Goal: Check status: Check status

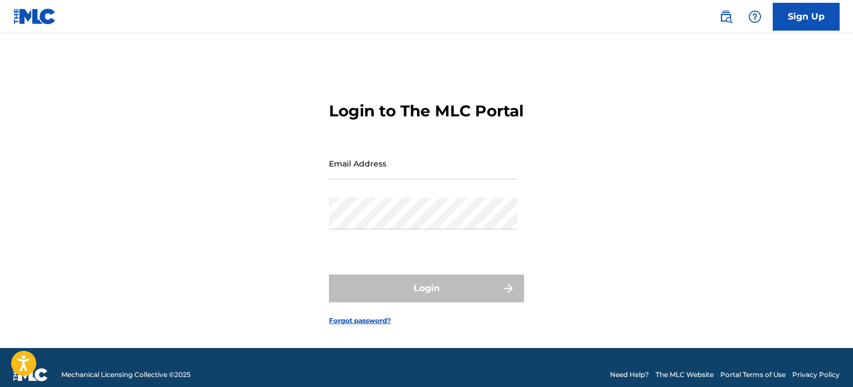
click at [421, 175] on input "Email Address" at bounding box center [423, 164] width 188 height 32
type input "[EMAIL_ADDRESS][DOMAIN_NAME]"
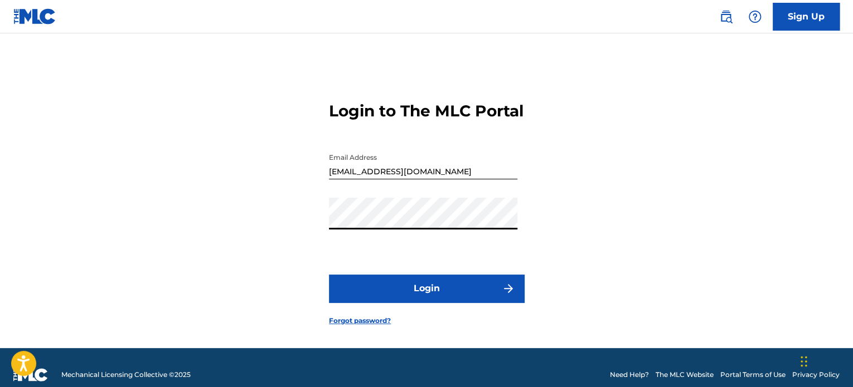
click at [329, 275] on button "Login" at bounding box center [426, 289] width 195 height 28
click at [412, 303] on button "Login" at bounding box center [426, 289] width 195 height 28
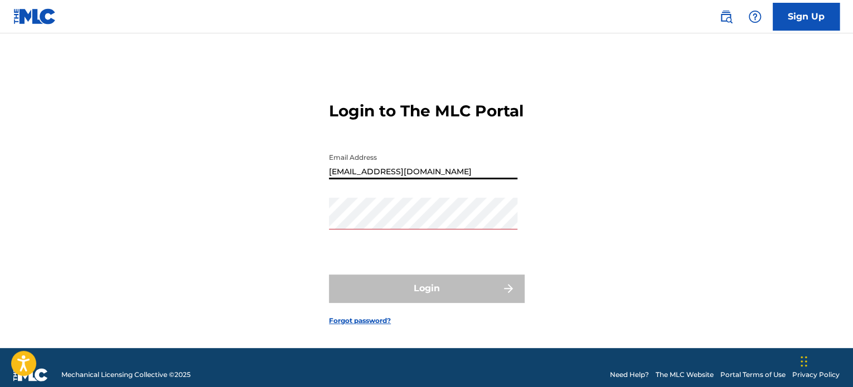
click at [507, 180] on input "[EMAIL_ADDRESS][DOMAIN_NAME]" at bounding box center [423, 164] width 188 height 32
type input "[EMAIL_ADDRESS][DOMAIN_NAME]"
click at [462, 245] on div "Password" at bounding box center [423, 223] width 188 height 50
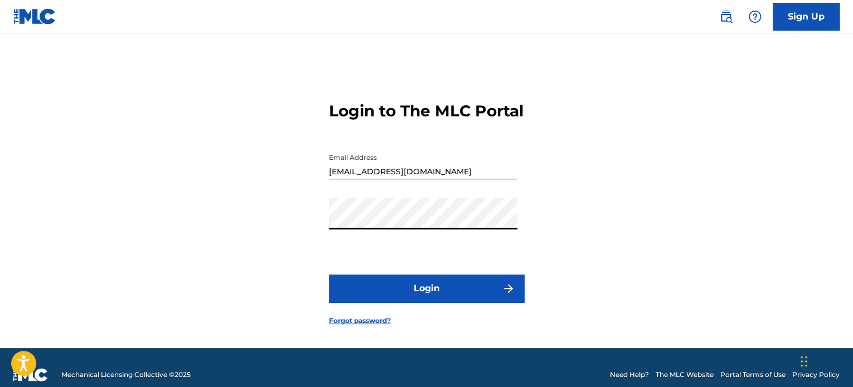
click at [439, 303] on button "Login" at bounding box center [426, 289] width 195 height 28
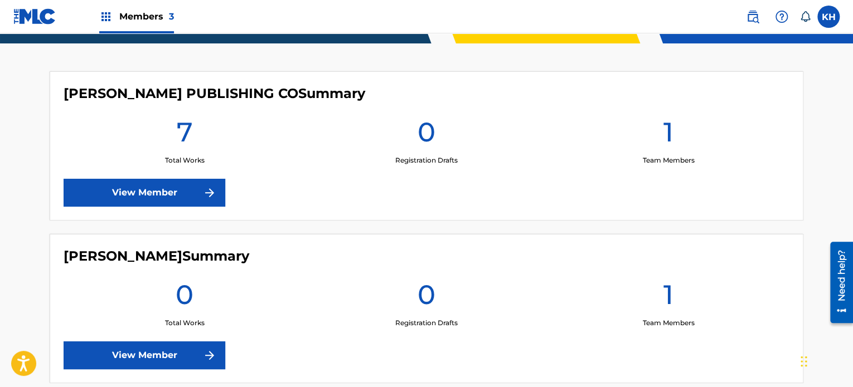
scroll to position [285, 0]
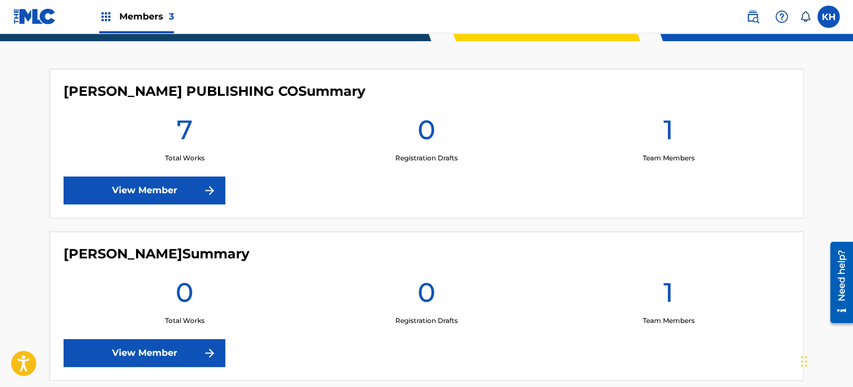
click at [145, 192] on link "View Member" at bounding box center [145, 191] width 162 height 28
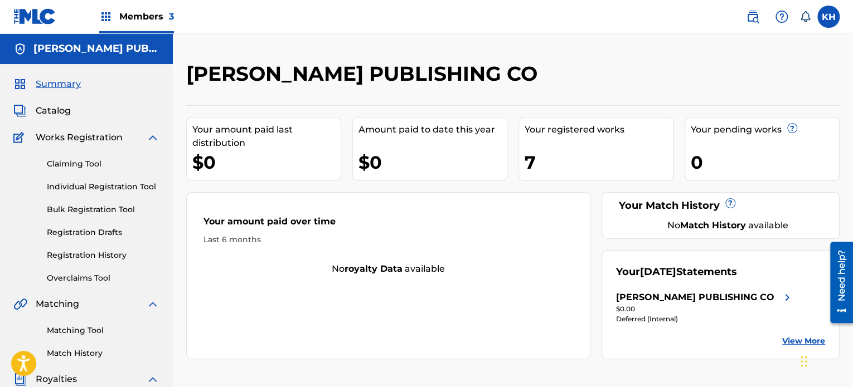
click at [74, 163] on link "Claiming Tool" at bounding box center [103, 164] width 113 height 12
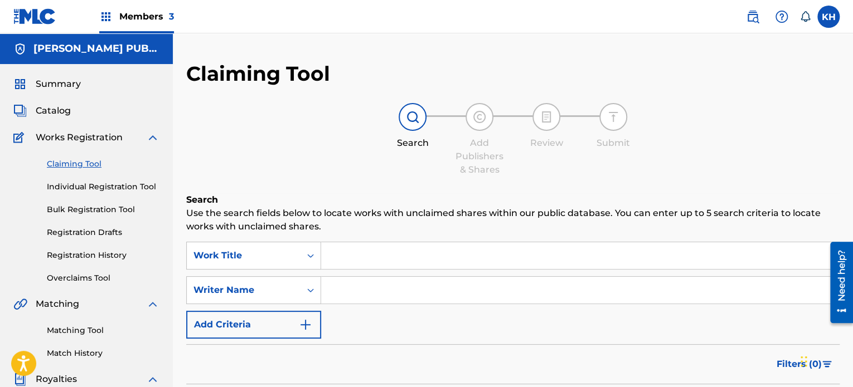
click at [362, 255] on input "Search Form" at bounding box center [580, 256] width 518 height 27
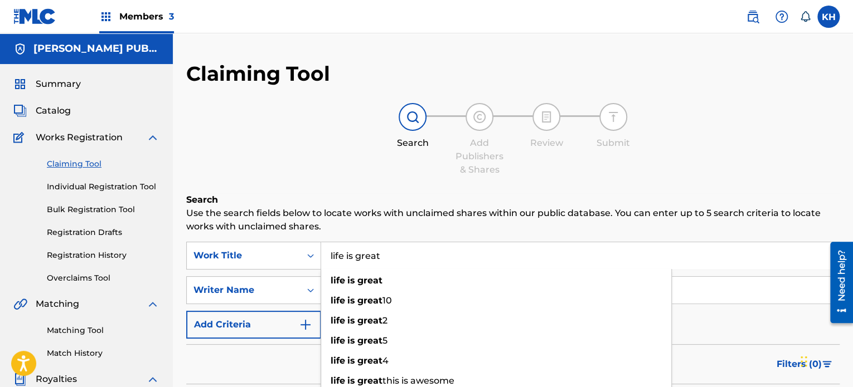
click at [468, 258] on input "life is great" at bounding box center [580, 256] width 518 height 27
type input "life is great"
click at [698, 293] on input "Search Form" at bounding box center [580, 290] width 518 height 27
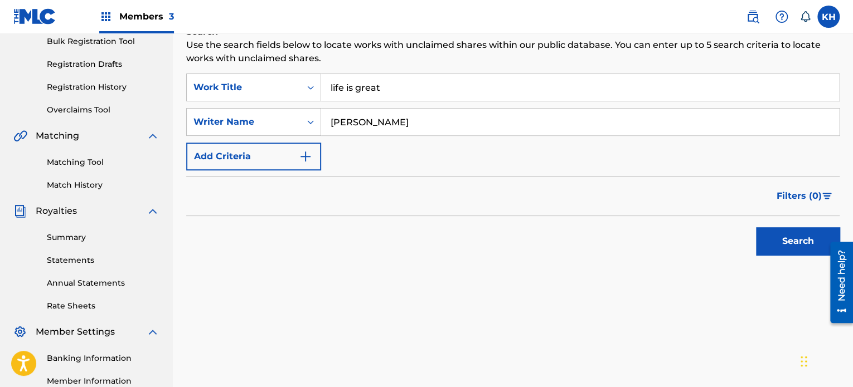
scroll to position [175, 0]
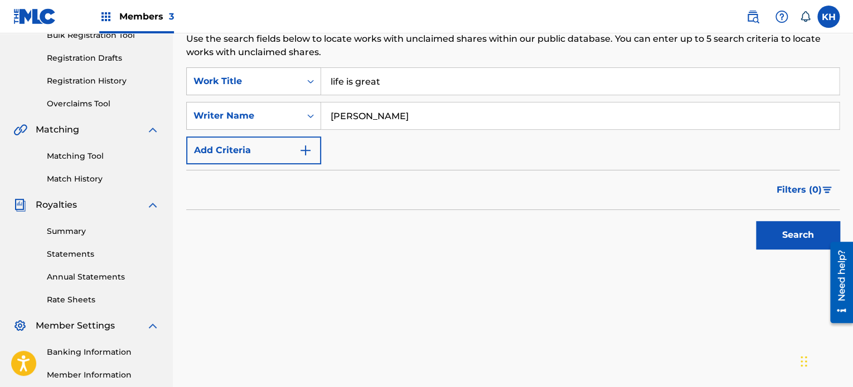
type input "[PERSON_NAME]"
click at [784, 232] on button "Search" at bounding box center [798, 235] width 84 height 28
click at [852, 37] on div "Claiming Tool Search Add Publishers & Shares Review Submit Search Use the searc…" at bounding box center [513, 175] width 680 height 576
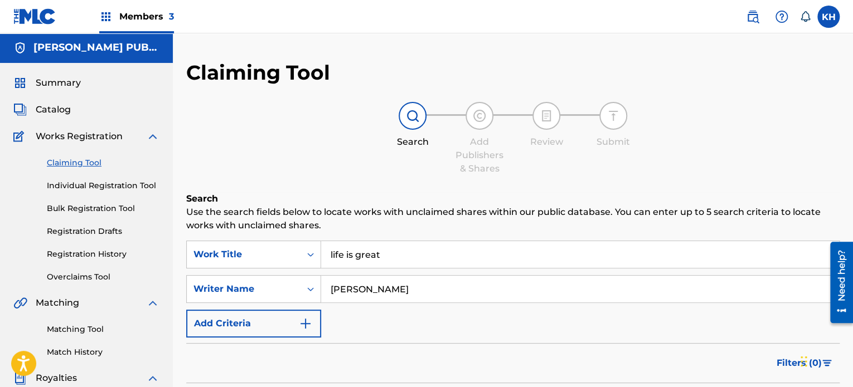
scroll to position [0, 0]
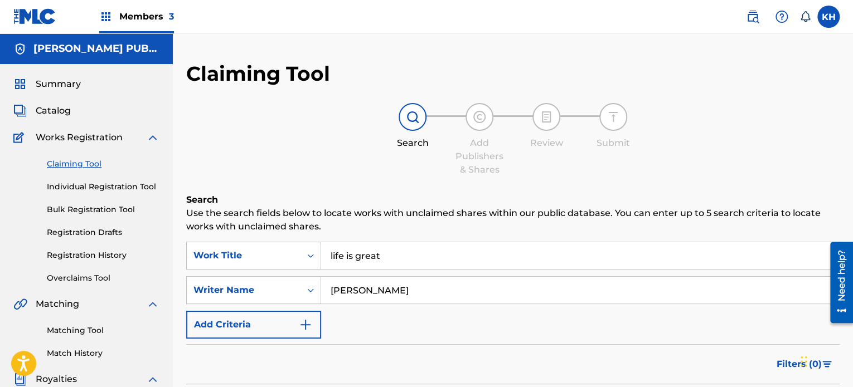
click at [110, 184] on link "Individual Registration Tool" at bounding box center [103, 187] width 113 height 12
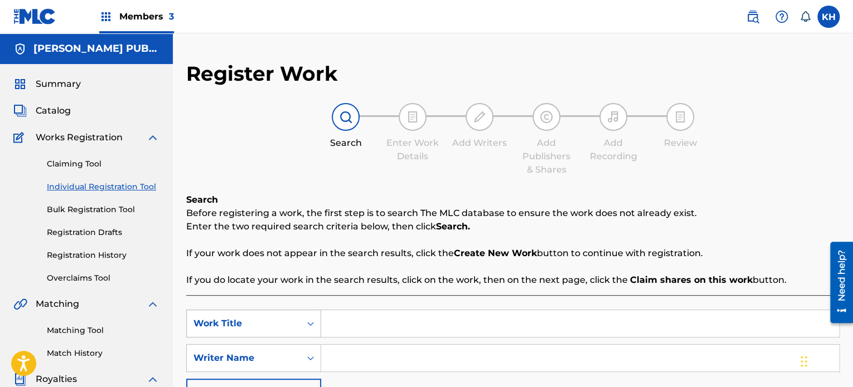
click at [306, 325] on icon "Search Form" at bounding box center [310, 323] width 11 height 11
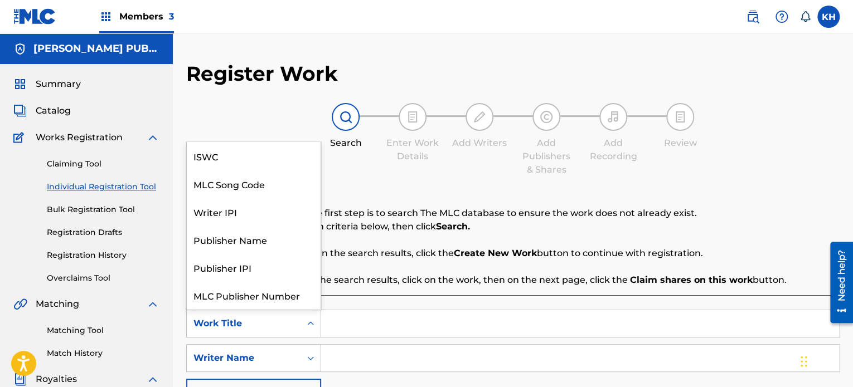
scroll to position [28, 0]
click at [306, 325] on icon "Search Form" at bounding box center [310, 323] width 11 height 11
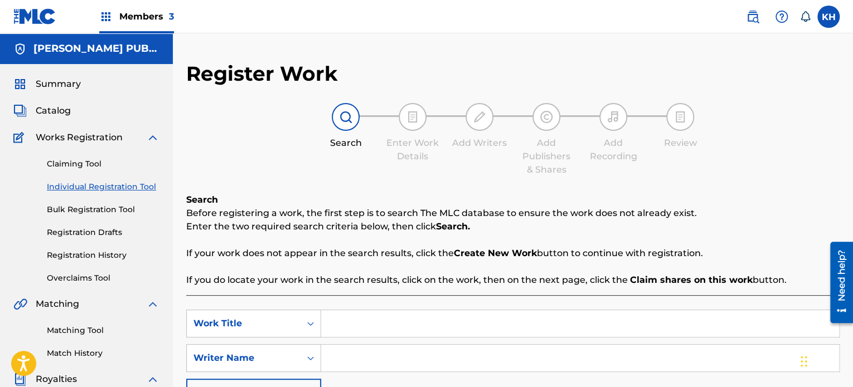
click at [350, 324] on input "Search Form" at bounding box center [580, 324] width 518 height 27
type input "life is great"
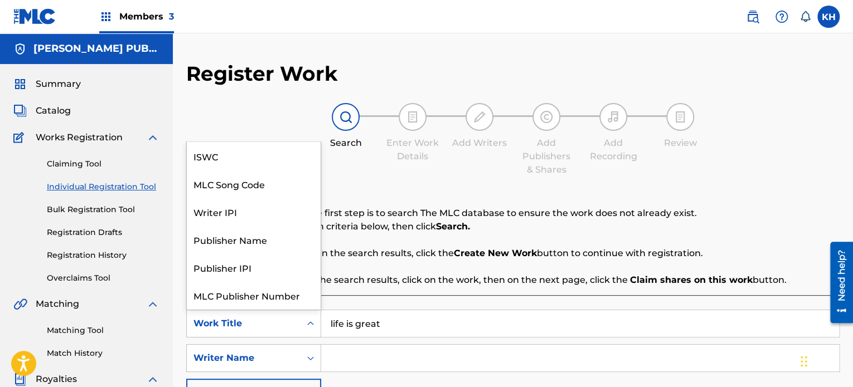
click at [302, 328] on div "Search Form" at bounding box center [310, 324] width 20 height 20
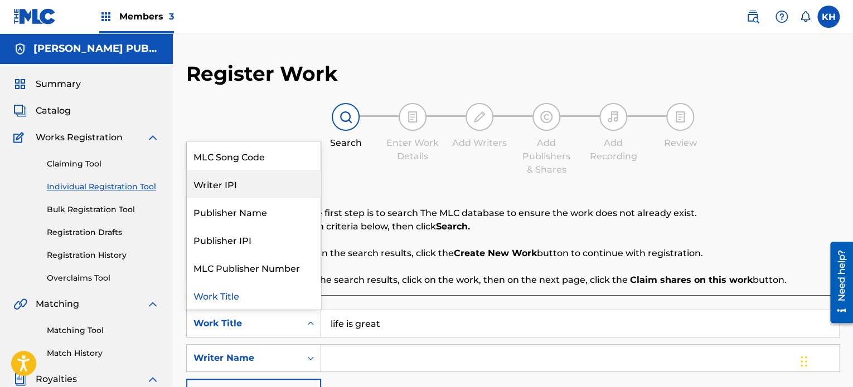
click at [268, 188] on div "Writer IPI" at bounding box center [254, 184] width 134 height 28
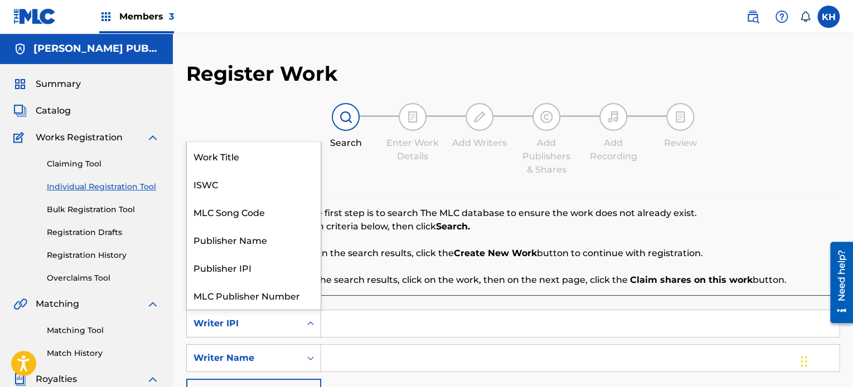
click at [300, 322] on div "Writer IPI" at bounding box center [244, 323] width 114 height 21
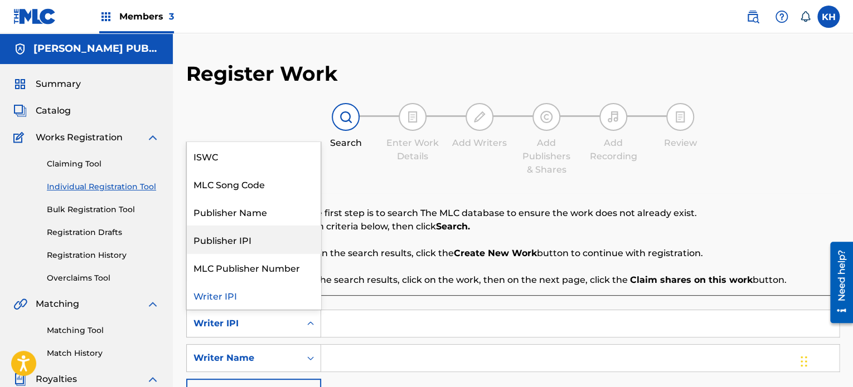
click at [283, 249] on div "Publisher IPI" at bounding box center [254, 240] width 134 height 28
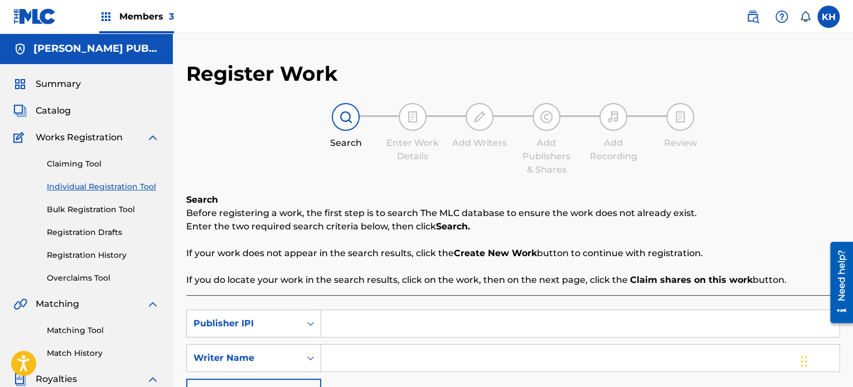
click at [343, 321] on input "Search Form" at bounding box center [580, 324] width 518 height 27
paste input "505514287"
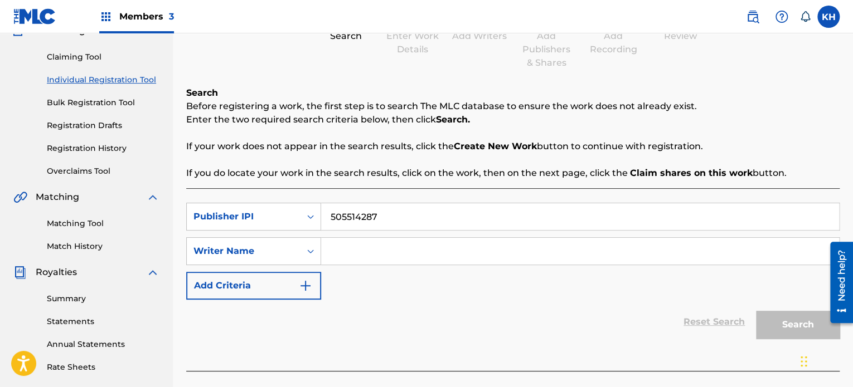
scroll to position [109, 0]
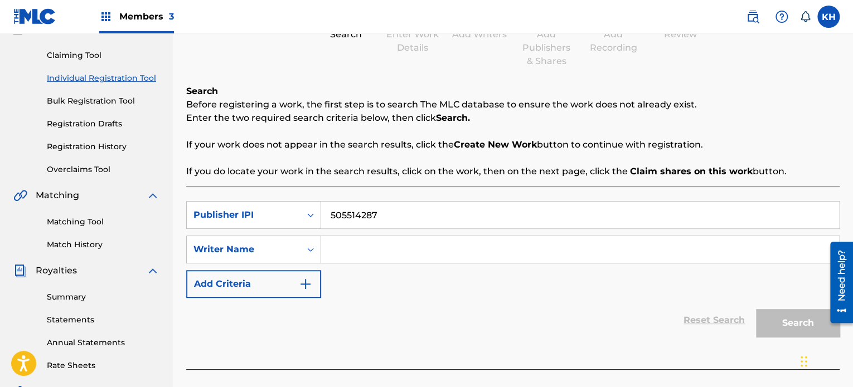
type input "505514287"
click at [372, 256] on input "Search Form" at bounding box center [580, 249] width 518 height 27
click at [307, 292] on button "Add Criteria" at bounding box center [253, 284] width 135 height 28
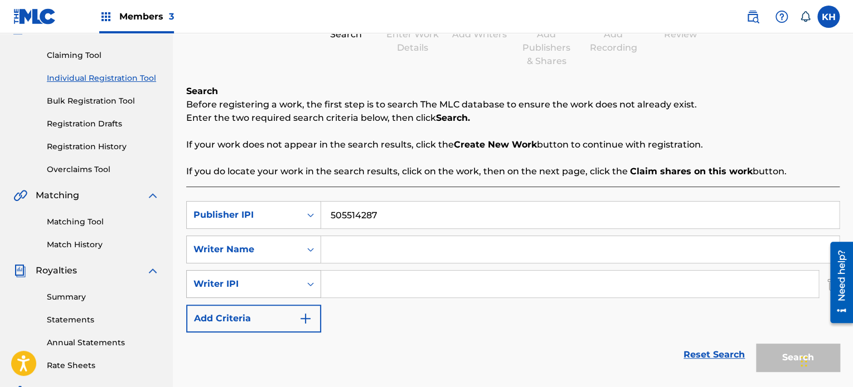
click at [298, 285] on div "Writer IPI" at bounding box center [244, 284] width 114 height 21
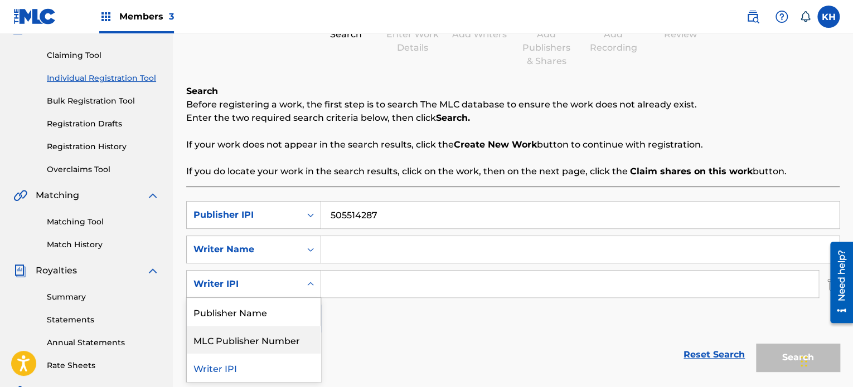
click at [285, 336] on div "MLC Publisher Number" at bounding box center [254, 340] width 134 height 28
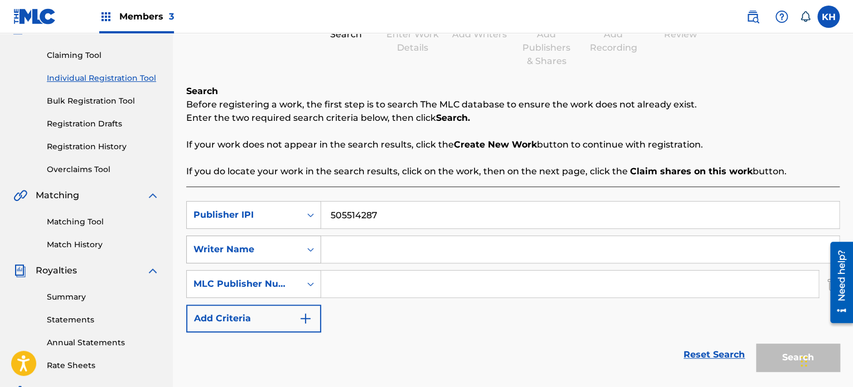
click at [301, 254] on div "Search Form" at bounding box center [310, 250] width 20 height 20
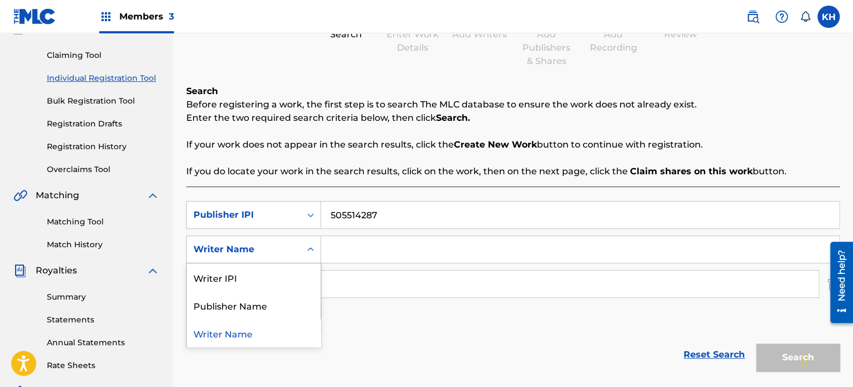
click at [284, 334] on div "Writer Name" at bounding box center [254, 333] width 134 height 28
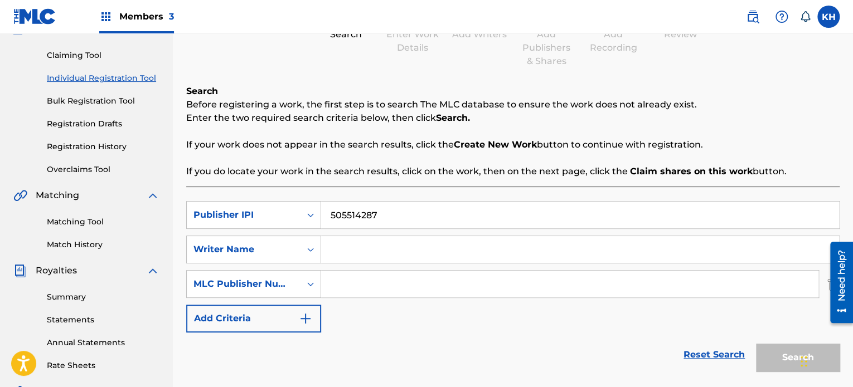
click at [369, 244] on input "Search Form" at bounding box center [580, 249] width 518 height 27
type input "l"
type input "[PERSON_NAME]"
click at [394, 285] on input "Search Form" at bounding box center [569, 284] width 497 height 27
click at [76, 278] on div "Summary Statements Annual Statements Rate Sheets" at bounding box center [86, 325] width 146 height 94
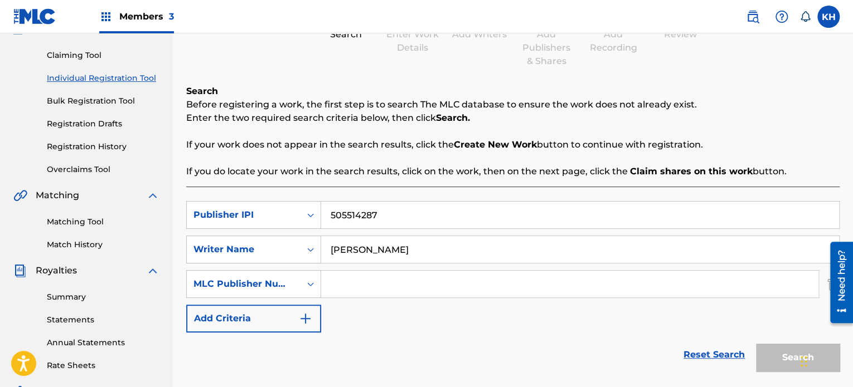
click at [72, 296] on link "Summary" at bounding box center [103, 298] width 113 height 12
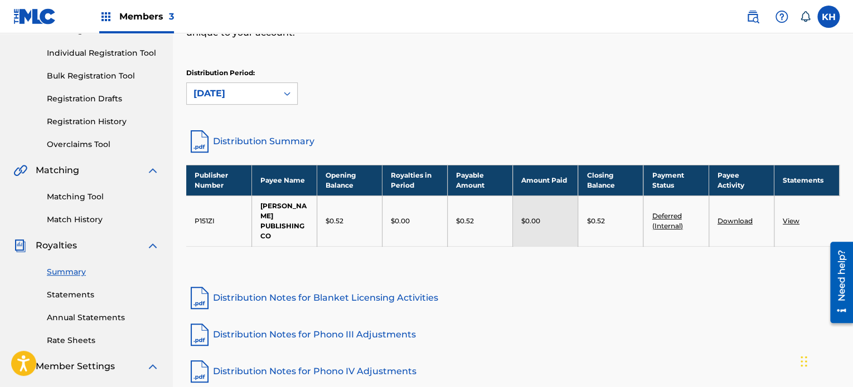
scroll to position [145, 0]
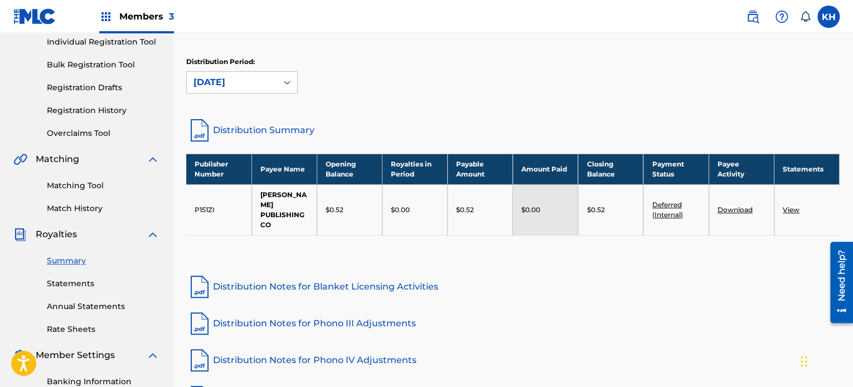
click at [83, 281] on link "Statements" at bounding box center [103, 284] width 113 height 12
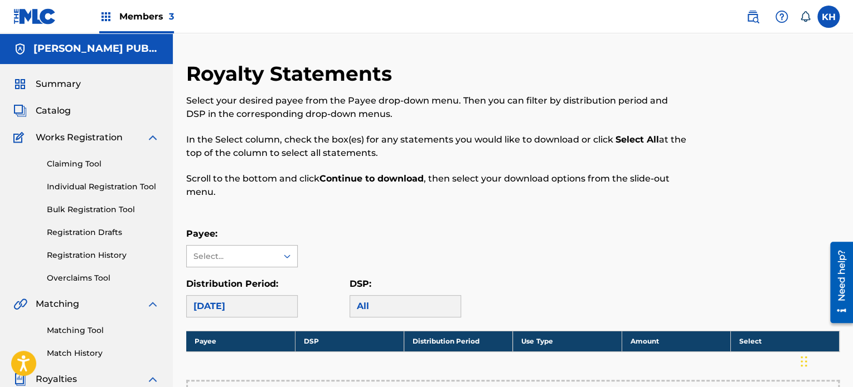
click at [275, 253] on div "Select..." at bounding box center [232, 256] width 90 height 21
click at [243, 292] on div "[PERSON_NAME] PUBLISHING CO" at bounding box center [242, 288] width 110 height 41
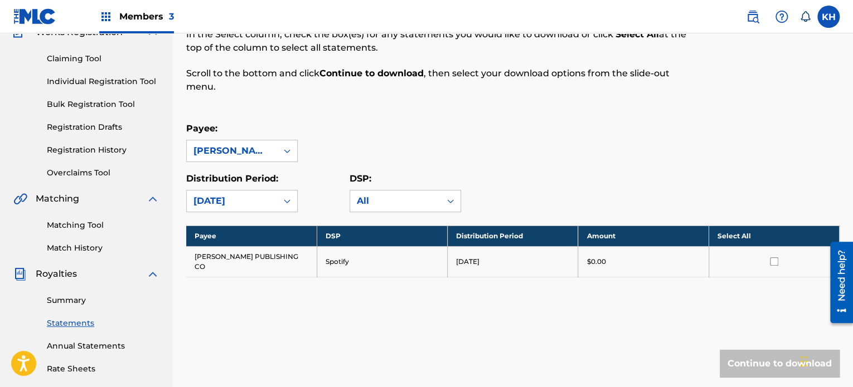
scroll to position [114, 0]
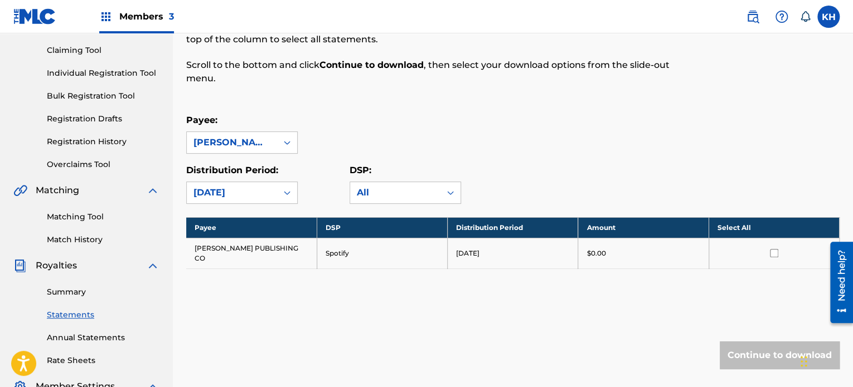
click at [770, 255] on input "checkbox" at bounding box center [774, 253] width 8 height 8
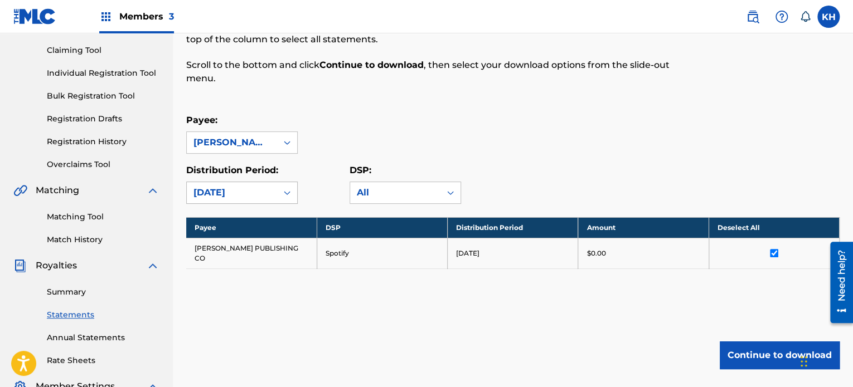
click at [267, 193] on div "[DATE]" at bounding box center [231, 192] width 77 height 13
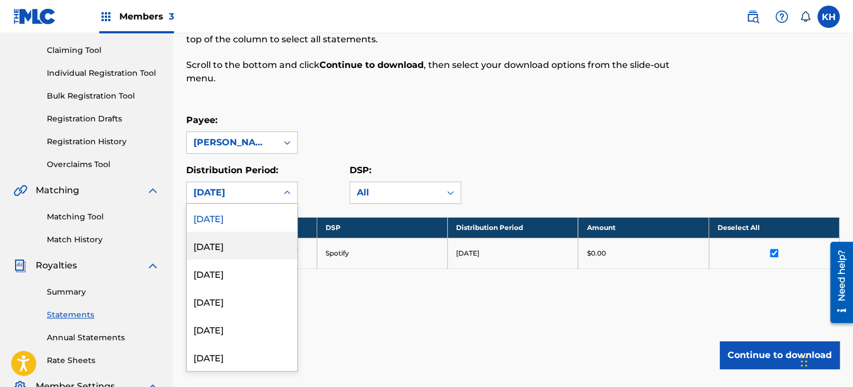
click at [244, 238] on div "[DATE]" at bounding box center [242, 246] width 110 height 28
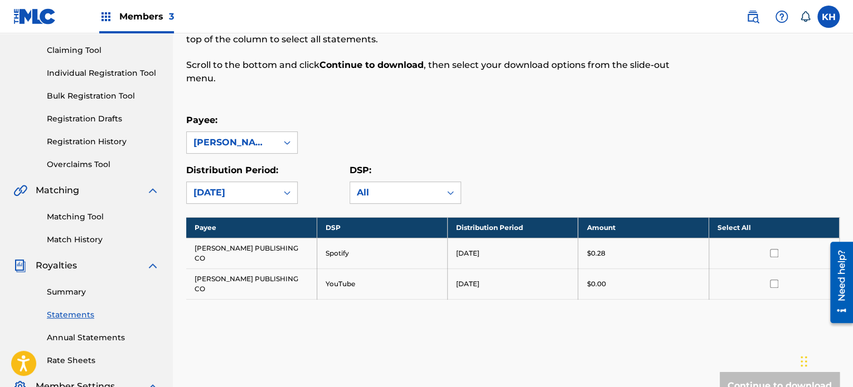
click at [248, 196] on div "[DATE]" at bounding box center [231, 192] width 77 height 13
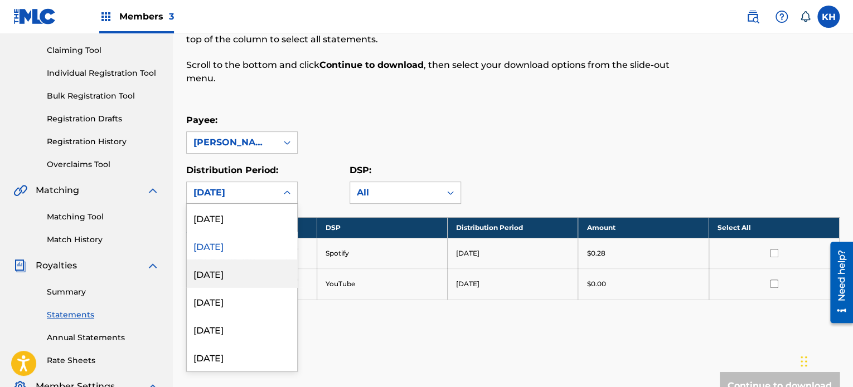
click at [231, 261] on div "[DATE]" at bounding box center [242, 274] width 110 height 28
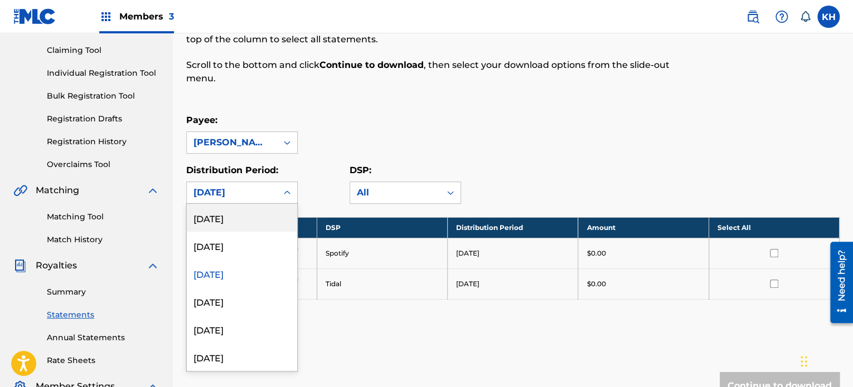
click at [263, 199] on div "[DATE]" at bounding box center [232, 192] width 90 height 21
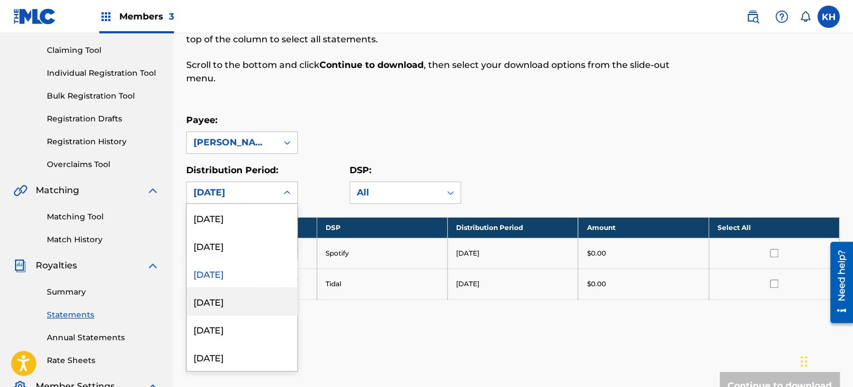
click at [254, 290] on div "[DATE]" at bounding box center [242, 302] width 110 height 28
